Goal: Information Seeking & Learning: Learn about a topic

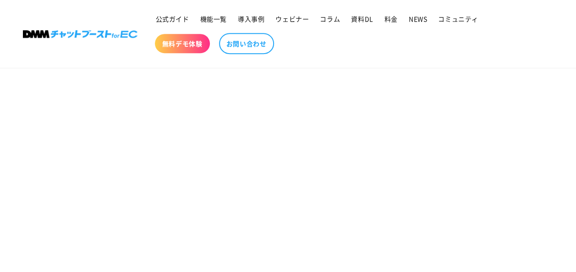
scroll to position [105, 0]
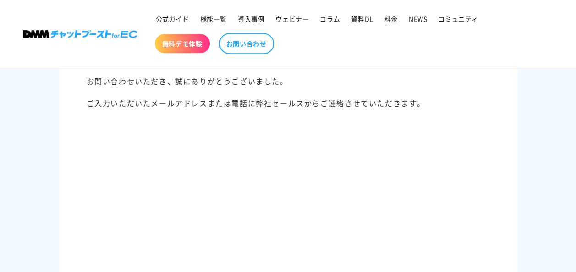
scroll to position [92, 0]
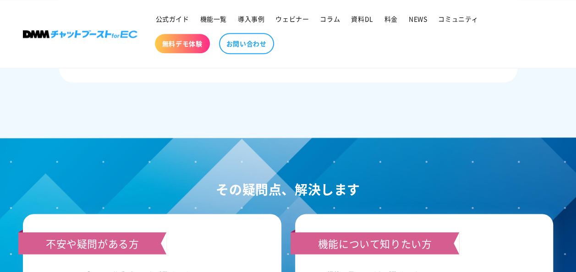
scroll to position [570, 0]
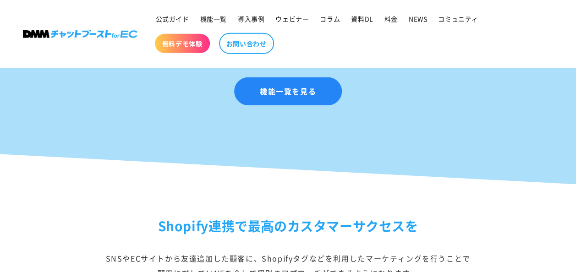
scroll to position [1422, 0]
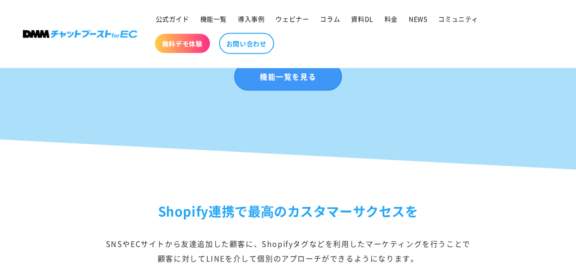
click at [265, 83] on link "機能一覧を見る" at bounding box center [288, 77] width 108 height 28
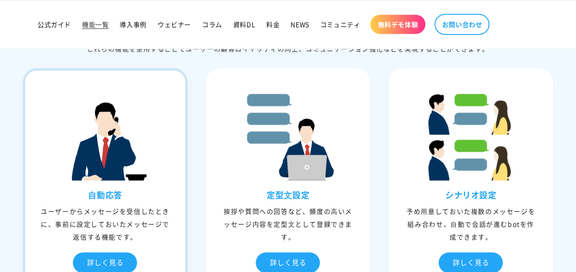
scroll to position [275, 0]
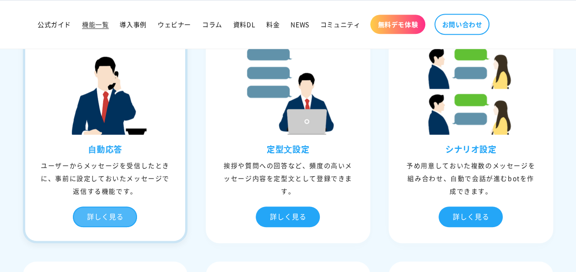
click at [105, 212] on div "詳しく見る" at bounding box center [105, 217] width 64 height 21
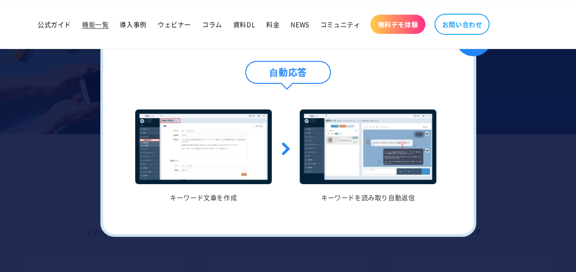
click at [536, 112] on div at bounding box center [288, 136] width 576 height 272
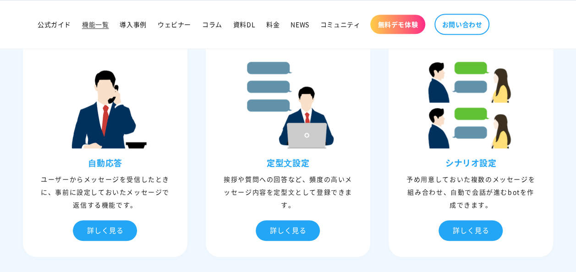
scroll to position [321, 0]
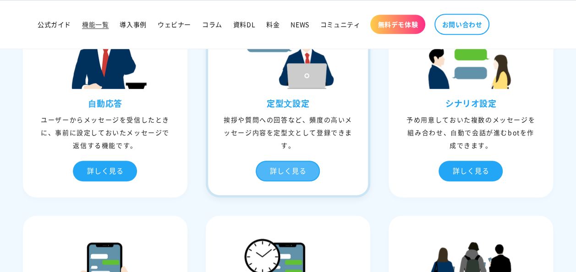
click at [283, 172] on div "詳しく見る" at bounding box center [288, 171] width 64 height 21
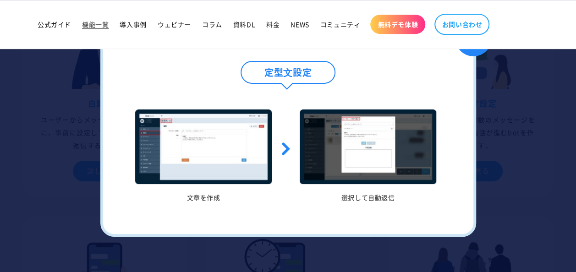
click at [532, 140] on div at bounding box center [288, 136] width 576 height 272
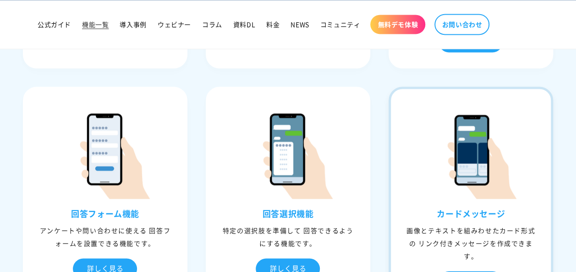
scroll to position [734, 0]
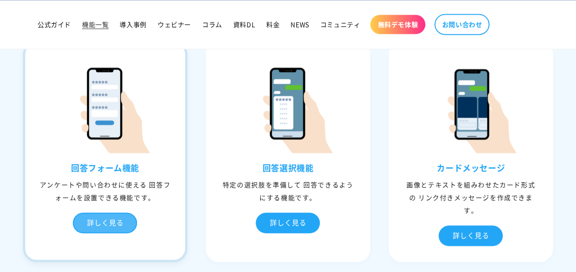
click at [87, 224] on div "詳しく見る" at bounding box center [105, 223] width 64 height 21
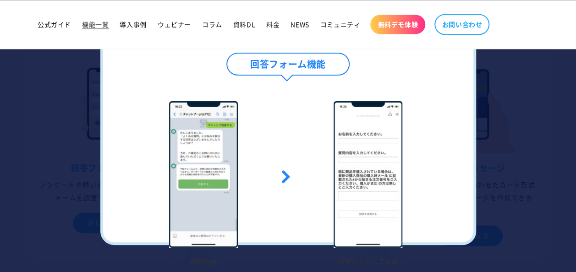
click at [77, 114] on div at bounding box center [288, 136] width 576 height 272
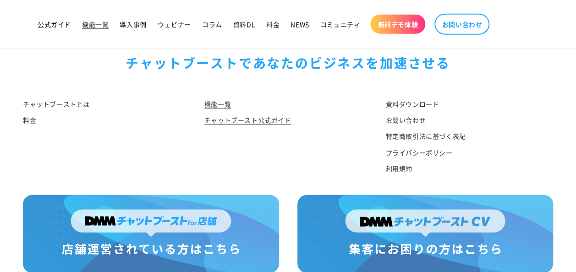
scroll to position [4651, 0]
